Goal: Communication & Community: Answer question/provide support

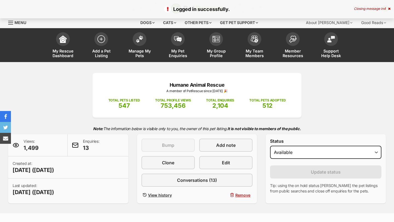
click at [389, 10] on div "Closing message in 4" at bounding box center [372, 9] width 37 height 4
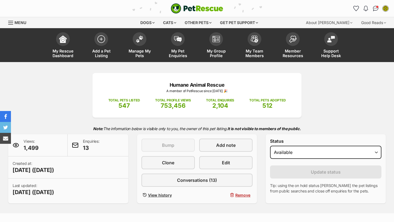
click at [377, 10] on img "Conversations" at bounding box center [376, 8] width 6 height 5
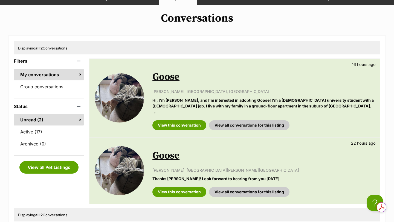
scroll to position [60, 0]
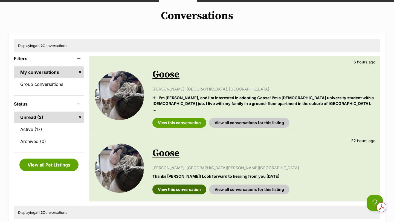
click at [198, 185] on link "View this conversation" at bounding box center [179, 190] width 54 height 10
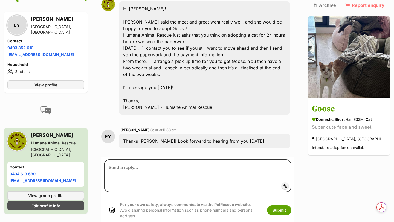
scroll to position [619, 0]
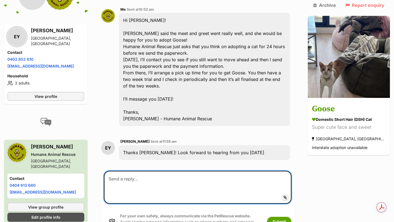
click at [183, 171] on textarea at bounding box center [197, 187] width 187 height 33
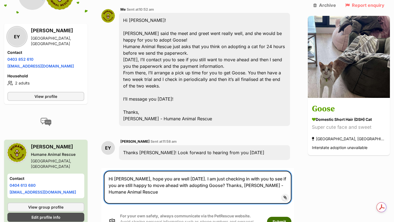
type textarea "Hi [PERSON_NAME], hope you are well [DATE]. I am just checking in with you to s…"
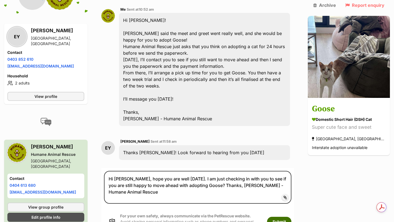
click at [282, 217] on button "Submit" at bounding box center [279, 222] width 24 height 10
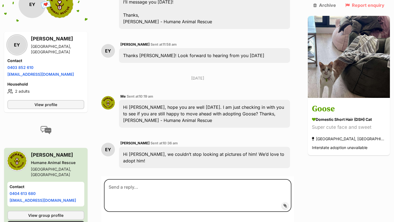
scroll to position [721, 0]
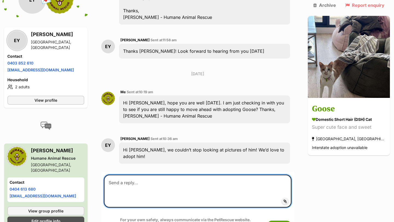
click at [161, 175] on textarea at bounding box center [197, 191] width 187 height 33
type textarea "O"
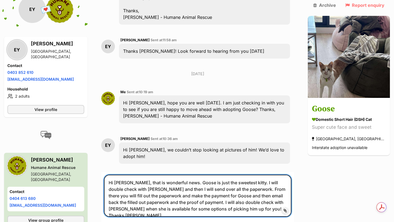
type textarea "Hi Emily, that is wonderful news. Goose is just the sweetest kitty. I will doub…"
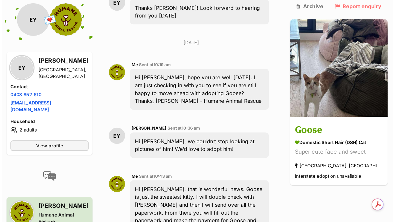
scroll to position [776, 0]
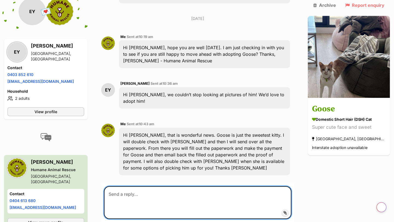
click at [167, 186] on textarea at bounding box center [197, 202] width 187 height 33
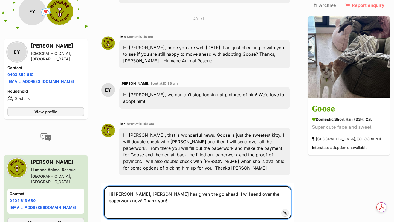
type textarea "Hi [PERSON_NAME], [PERSON_NAME] has given the go ahead. I will send over the pa…"
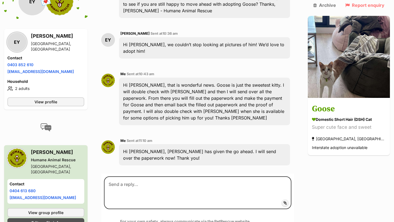
scroll to position [826, 0]
click at [58, 62] on li "Phone number 0403 852 610" at bounding box center [45, 65] width 77 height 6
drag, startPoint x: 56, startPoint y: 39, endPoint x: 6, endPoint y: 37, distance: 49.6
click at [6, 37] on div "EY Emily Yon Thornbury, VIC Contact Phone number Phone number 0403 852 610 Emai…" at bounding box center [45, 69] width 83 height 81
copy link "[EMAIL_ADDRESS][DOMAIN_NAME]"
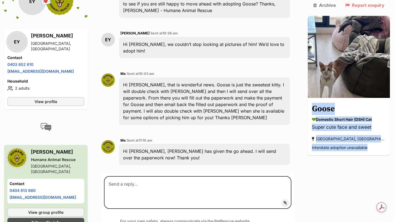
scroll to position [0, 0]
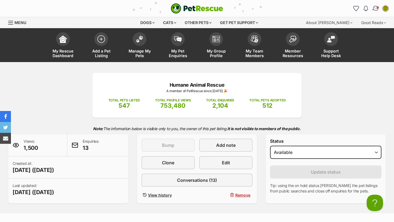
click at [374, 10] on img "Conversations" at bounding box center [375, 8] width 7 height 7
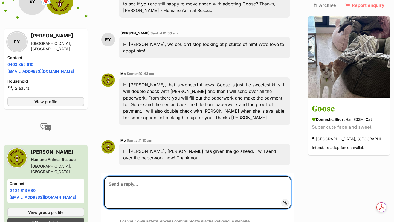
click at [152, 176] on textarea at bounding box center [197, 192] width 187 height 33
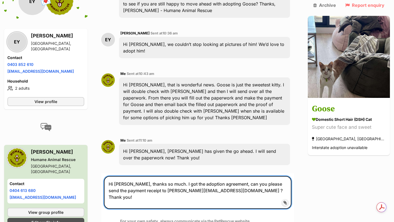
type textarea "Hi Emily, thanks so much. I got the adoption agreement, can you please send the…"
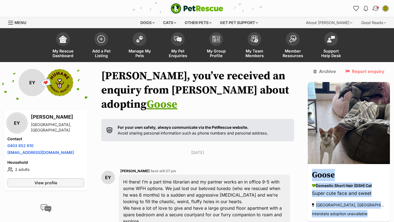
click at [376, 6] on img "Conversations" at bounding box center [375, 8] width 7 height 7
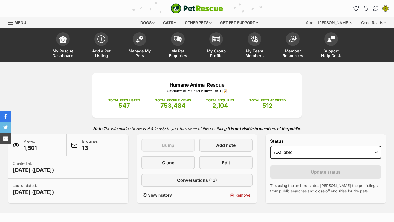
click at [308, 146] on select "Draft - not available as listing has enquires Available On hold Adopted" at bounding box center [325, 152] width 111 height 13
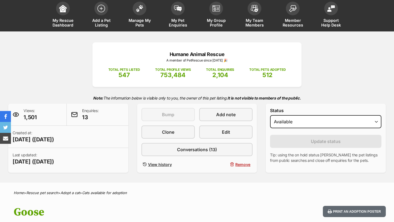
select select "on_hold"
click at [270, 116] on select "Draft - not available as listing has enquires Available On hold Adopted" at bounding box center [325, 121] width 111 height 13
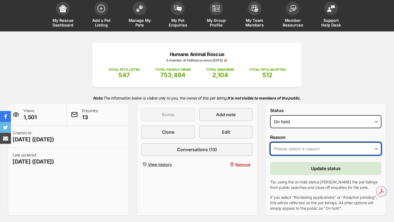
click at [305, 147] on select "Please select a reason Medical reasons Reviewing applications Adoption pending …" at bounding box center [325, 148] width 111 height 13
select select "adoption_pending"
click at [270, 142] on select "Please select a reason Medical reasons Reviewing applications Adoption pending …" at bounding box center [325, 148] width 111 height 13
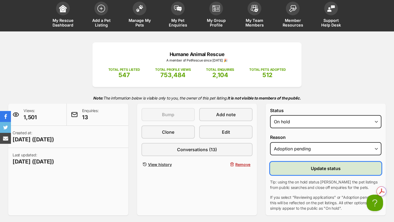
click at [304, 169] on button "Update status" at bounding box center [325, 168] width 111 height 13
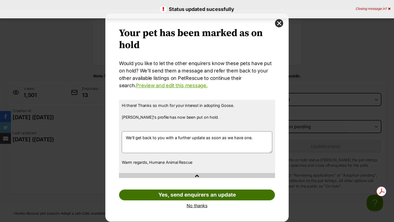
click at [232, 197] on link "Yes, send enquirers an update" at bounding box center [197, 195] width 156 height 11
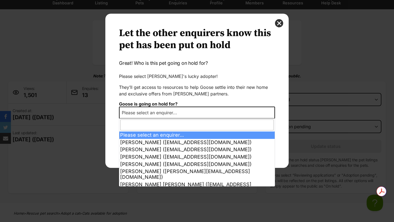
click at [191, 111] on span "Please select an enquirer..." at bounding box center [197, 113] width 156 height 12
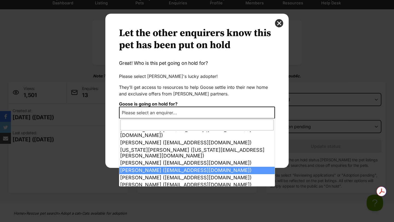
scroll to position [55, 0]
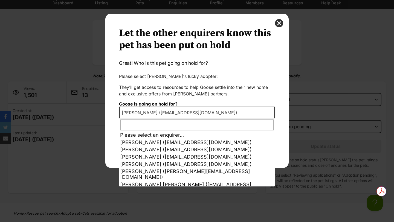
click at [158, 110] on span "Khang Lai (trikhang@gmail.com)" at bounding box center [181, 113] width 123 height 8
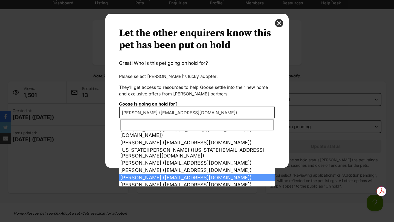
select select "2024501"
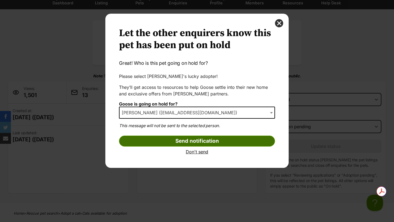
click at [156, 144] on input "Send notification" at bounding box center [197, 141] width 156 height 11
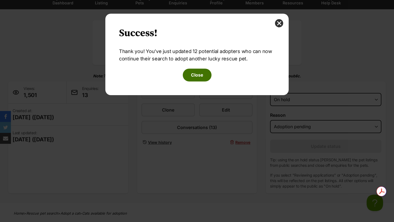
click at [197, 79] on button "Close" at bounding box center [197, 75] width 29 height 13
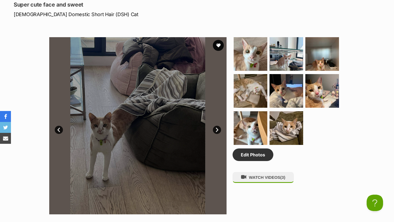
scroll to position [299, 0]
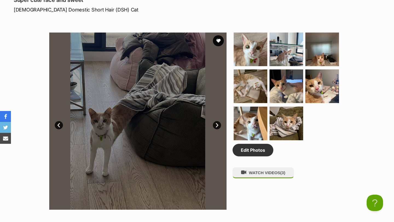
click at [217, 126] on link "Next" at bounding box center [217, 125] width 8 height 8
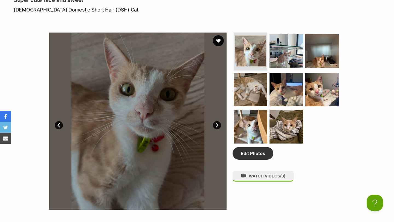
click at [217, 126] on link "Next" at bounding box center [217, 125] width 8 height 8
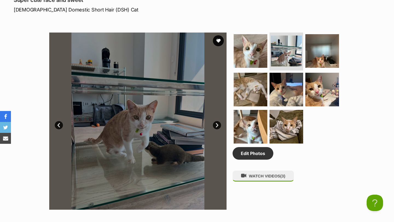
click at [217, 126] on link "Next" at bounding box center [217, 125] width 8 height 8
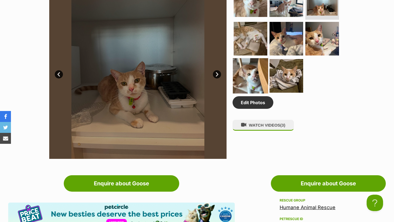
scroll to position [0, 0]
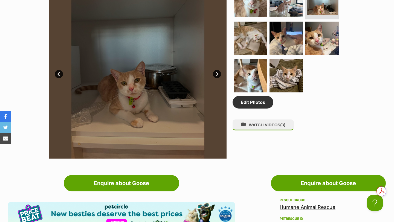
click at [144, 106] on div at bounding box center [137, 69] width 177 height 177
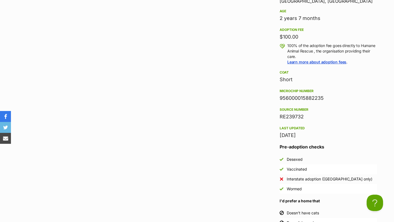
scroll to position [327, 0]
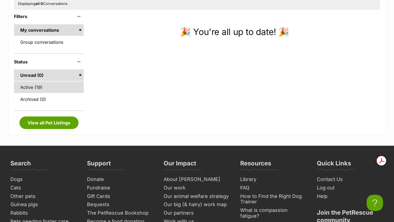
click at [35, 86] on link "Active (19)" at bounding box center [49, 87] width 70 height 11
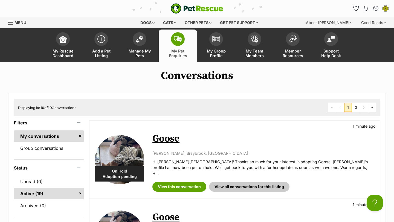
click at [375, 11] on link "Conversations" at bounding box center [375, 8] width 11 height 11
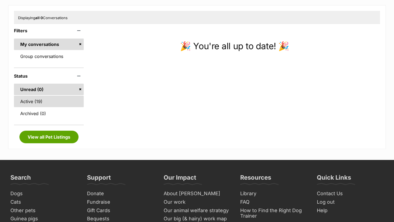
click at [30, 102] on link "Active (19)" at bounding box center [49, 101] width 70 height 11
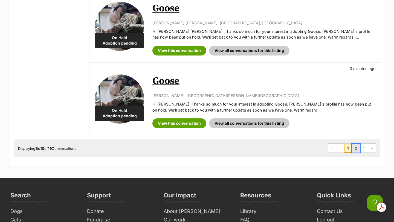
click at [359, 144] on link "2" at bounding box center [356, 148] width 8 height 9
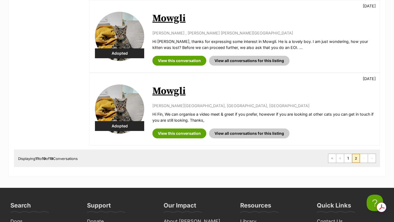
scroll to position [636, 0]
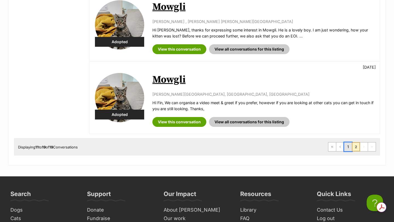
click at [349, 146] on link "1" at bounding box center [348, 147] width 8 height 9
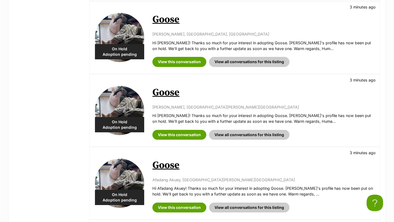
scroll to position [431, 0]
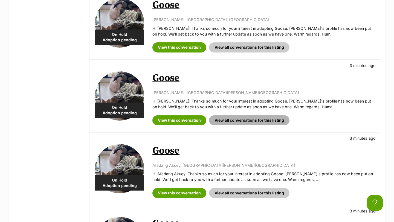
click at [229, 116] on link "View all conversations for this listing" at bounding box center [249, 121] width 80 height 10
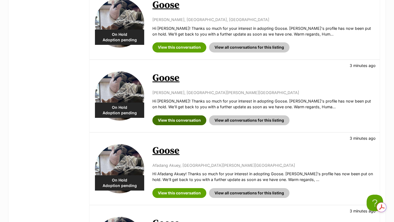
click at [172, 116] on link "View this conversation" at bounding box center [179, 121] width 54 height 10
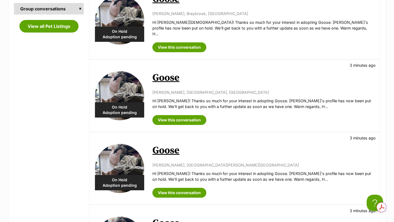
scroll to position [154, 0]
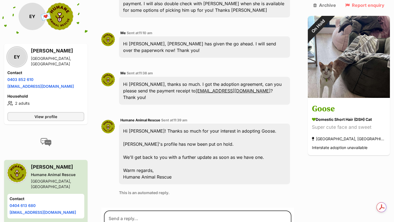
scroll to position [926, 0]
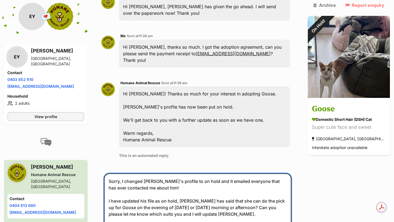
scroll to position [971, 0]
click at [160, 180] on textarea "Sorry, I changed [PERSON_NAME]'s profile to on hold and it emailed everyone tha…" at bounding box center [197, 207] width 187 height 68
click at [292, 187] on textarea "Sorry, I changed [PERSON_NAME]'s profile to on hold and it emailed everyone tha…" at bounding box center [197, 207] width 187 height 68
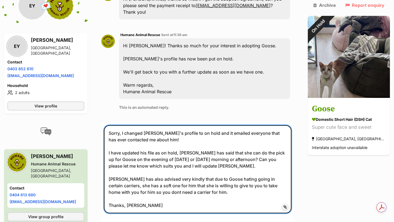
scroll to position [0, 0]
type textarea "Sorry, I changed Goose's profile to on hold and it emailed everyone that has ev…"
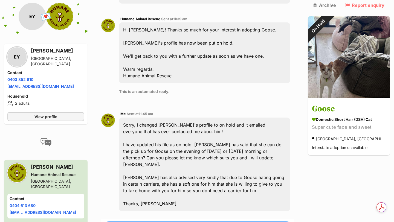
type textarea "I also received the payment info, thank you!"
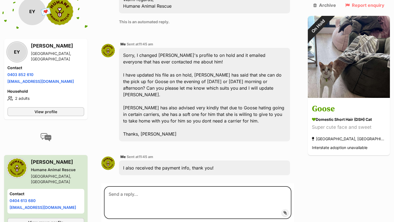
scroll to position [1106, 0]
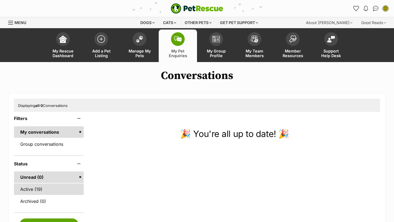
scroll to position [51, 0]
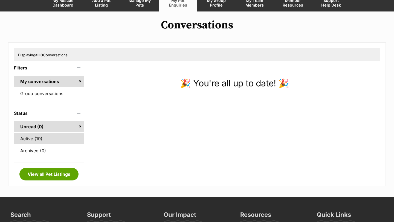
click at [48, 139] on link "Active (19)" at bounding box center [49, 138] width 70 height 11
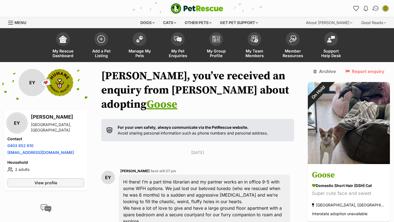
click at [379, 10] on link "Conversations" at bounding box center [375, 8] width 11 height 11
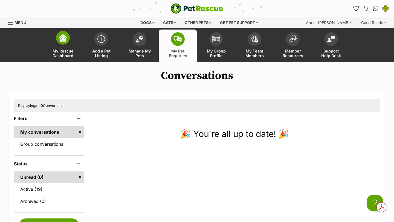
click at [66, 33] on span at bounding box center [63, 38] width 14 height 14
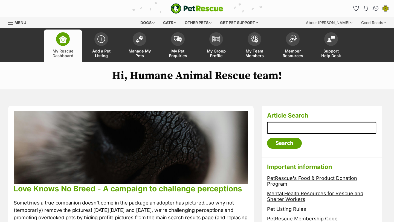
click at [378, 7] on img "Conversations" at bounding box center [375, 8] width 7 height 7
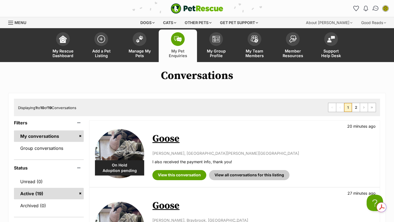
click at [377, 8] on img "Conversations" at bounding box center [375, 8] width 7 height 7
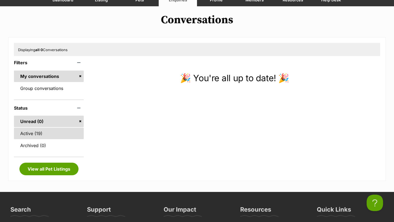
scroll to position [59, 0]
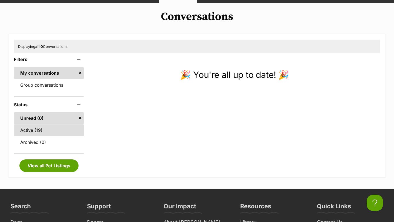
click at [45, 134] on link "Active (19)" at bounding box center [49, 130] width 70 height 11
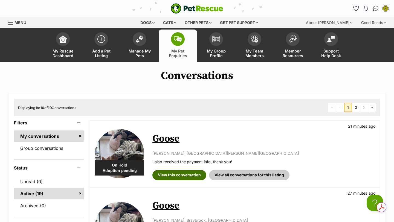
click at [166, 171] on link "View this conversation" at bounding box center [179, 175] width 54 height 10
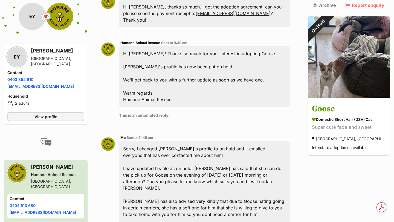
click at [180, 172] on div "Sorry, I changed [PERSON_NAME]'s profile to on hold and it emailed everyone tha…" at bounding box center [204, 189] width 171 height 94
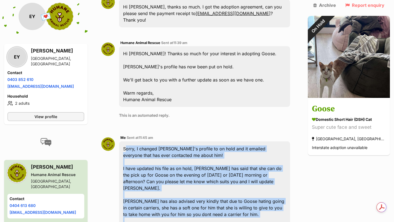
drag, startPoint x: 176, startPoint y: 176, endPoint x: 125, endPoint y: 105, distance: 87.9
click at [125, 142] on div "Sorry, I changed [PERSON_NAME]'s profile to on hold and it emailed everyone tha…" at bounding box center [204, 189] width 171 height 94
copy div "Sorry, I changed [PERSON_NAME]'s profile to on hold and it emailed everyone tha…"
